Goal: Find specific page/section: Find specific page/section

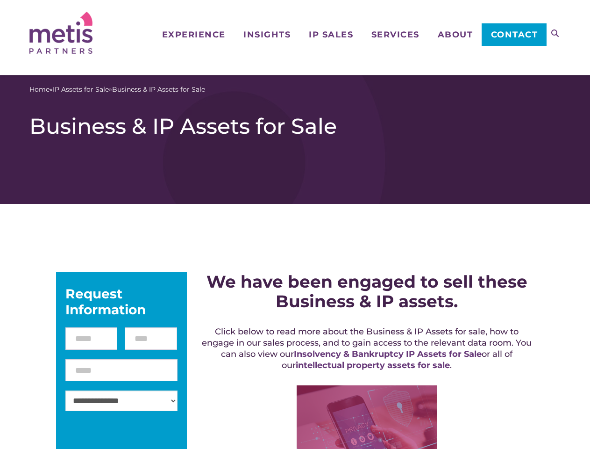
click at [555, 33] on icon at bounding box center [554, 32] width 7 height 7
